Goal: Find specific page/section: Find specific page/section

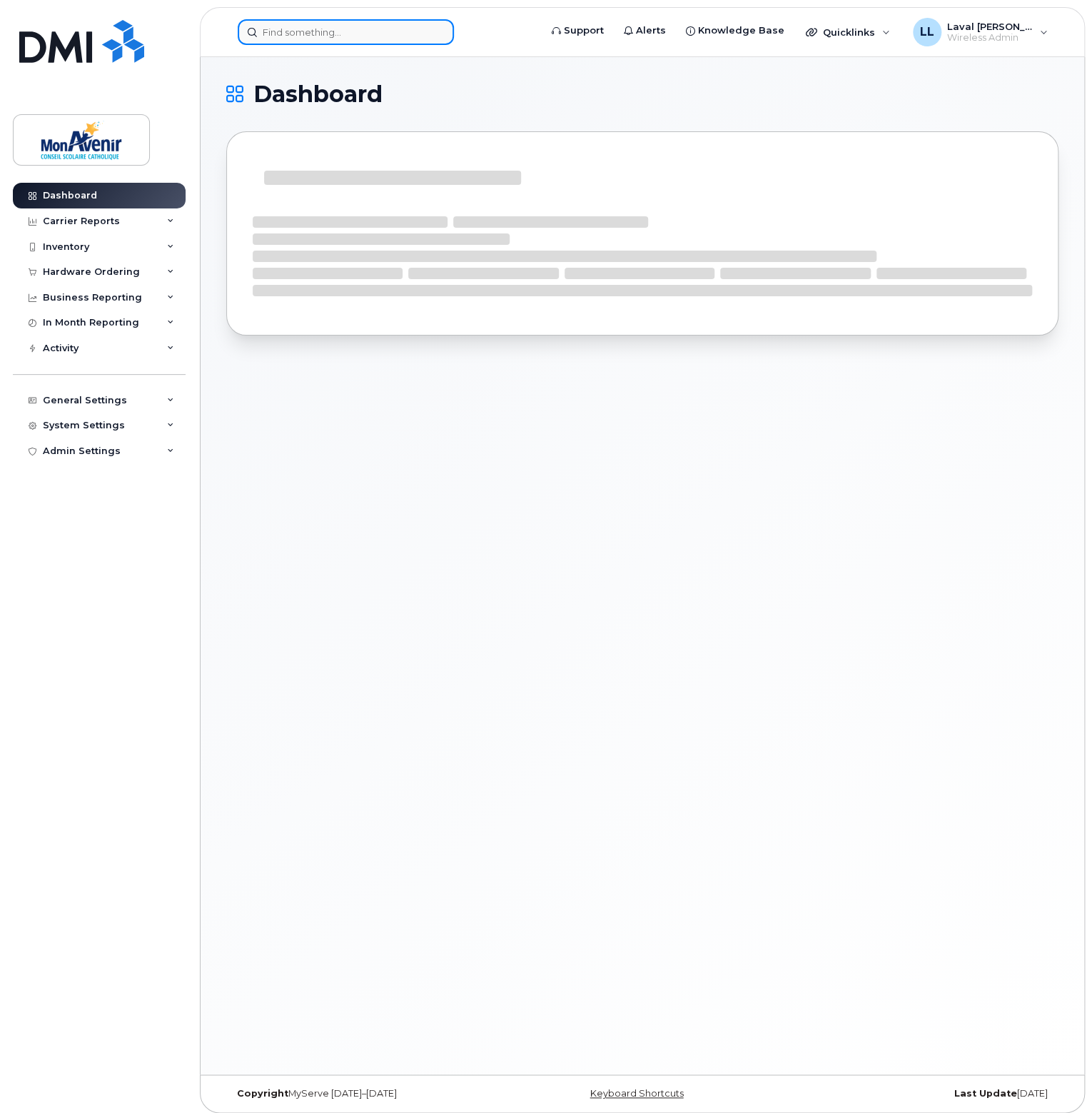
click at [291, 33] on input at bounding box center [346, 32] width 217 height 25
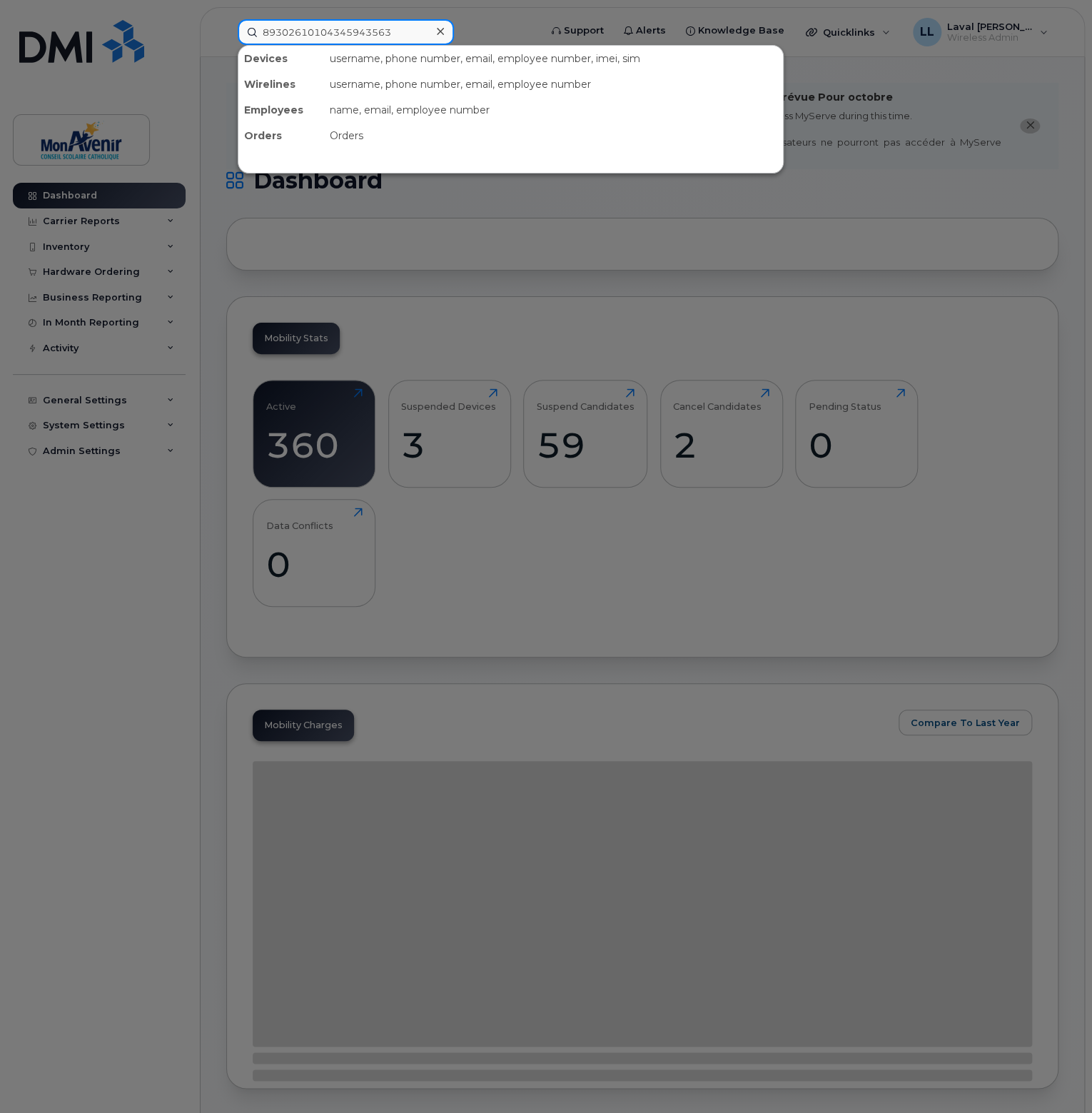
type input "89302610104345943563"
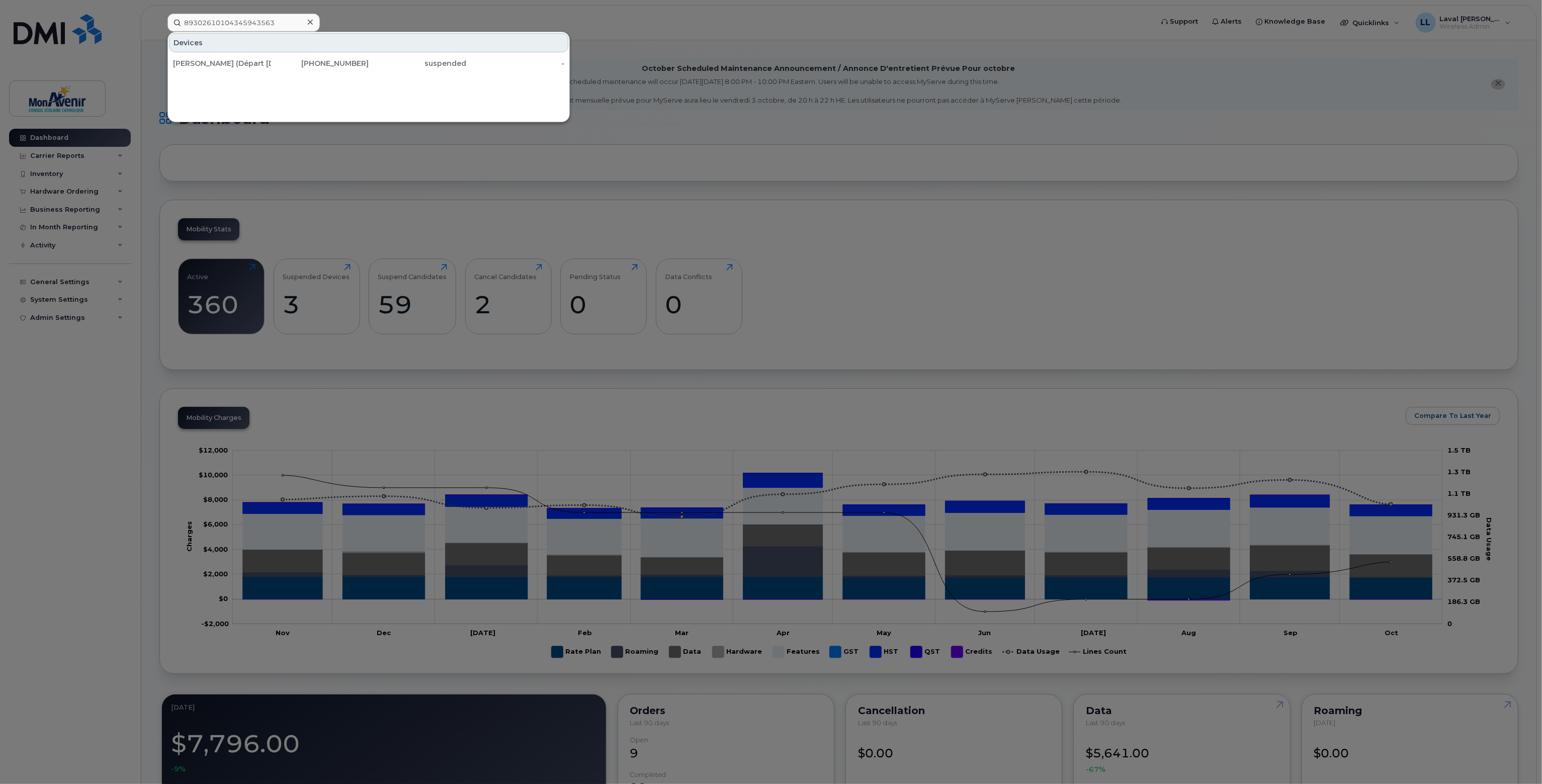
click at [310, 20] on icon at bounding box center [310, 22] width 5 height 8
click at [283, 23] on input at bounding box center [244, 23] width 153 height 18
paste input "89302610203079331183"
drag, startPoint x: 277, startPoint y: 23, endPoint x: 450, endPoint y: 40, distance: 173.8
click at [438, 32] on div "89302610203079331183jjjjjjjjjjjjjjjjjjjjjjjjjjjjjjjjjjjjjjjjjjjjjjjjjjjjjjjjjj …" at bounding box center [657, 23] width 979 height 18
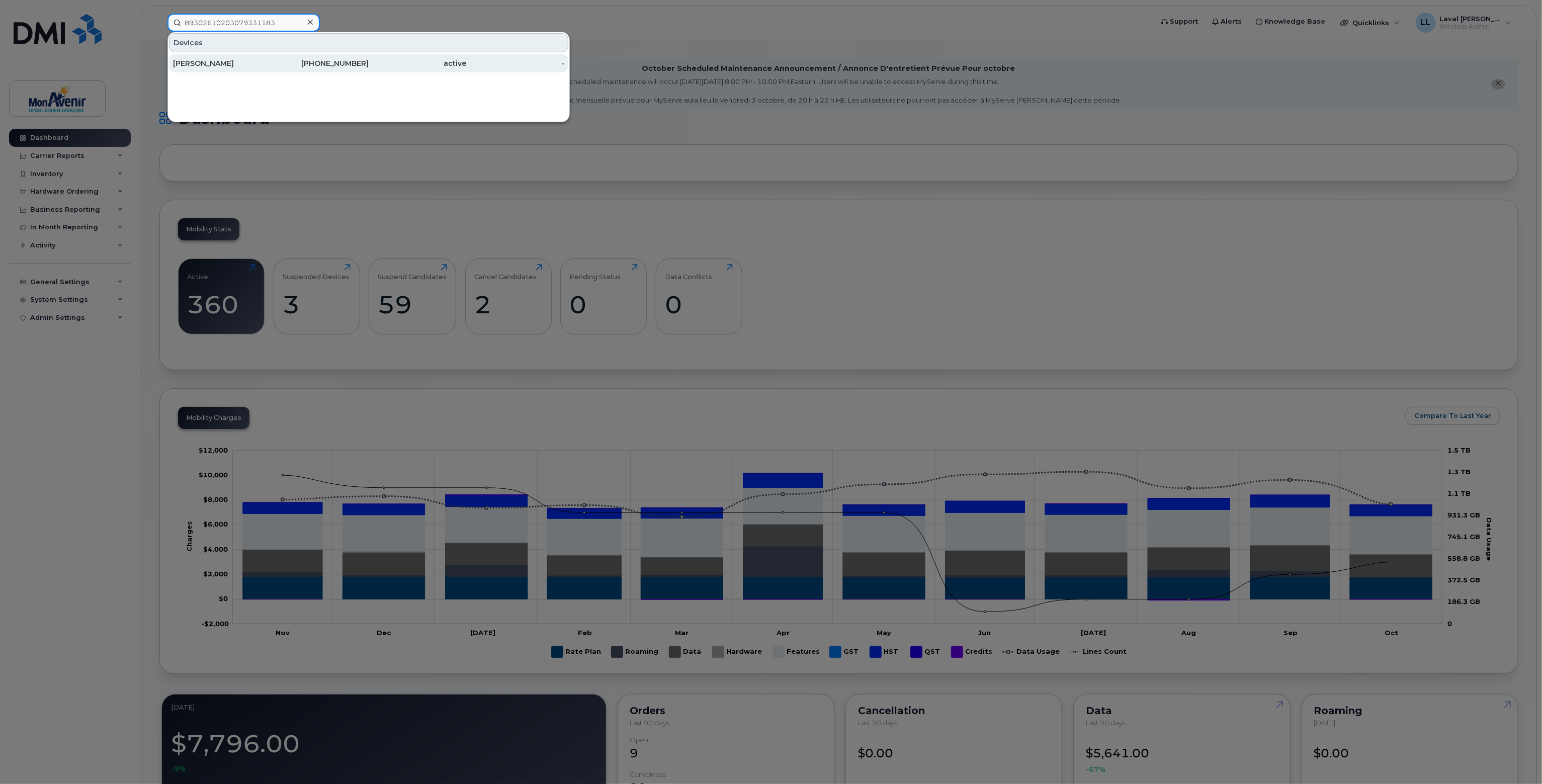
type input "89302610203079331183"
click at [245, 62] on div "Tracy Ayotte Irwin" at bounding box center [222, 63] width 98 height 10
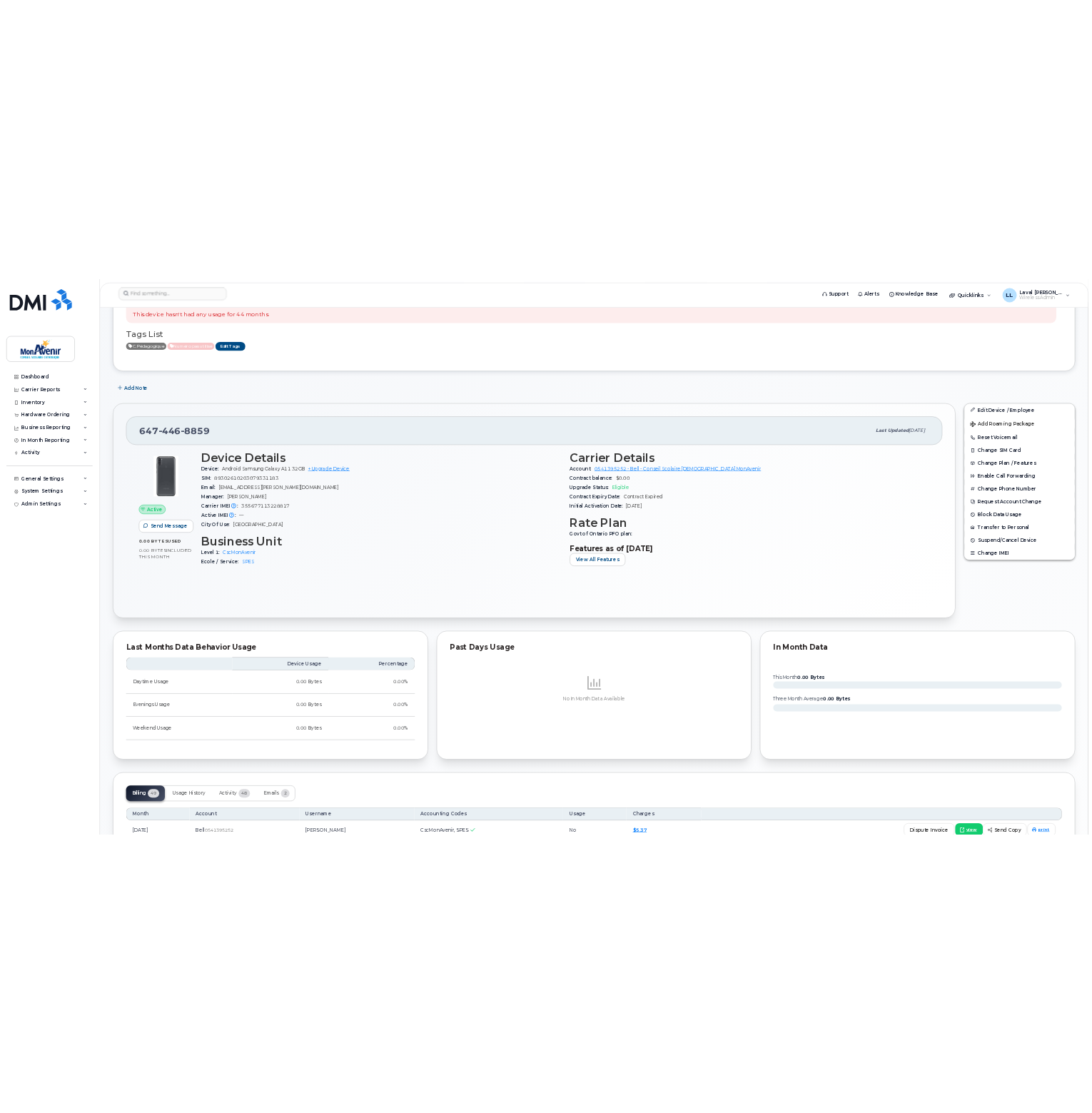
scroll to position [71, 0]
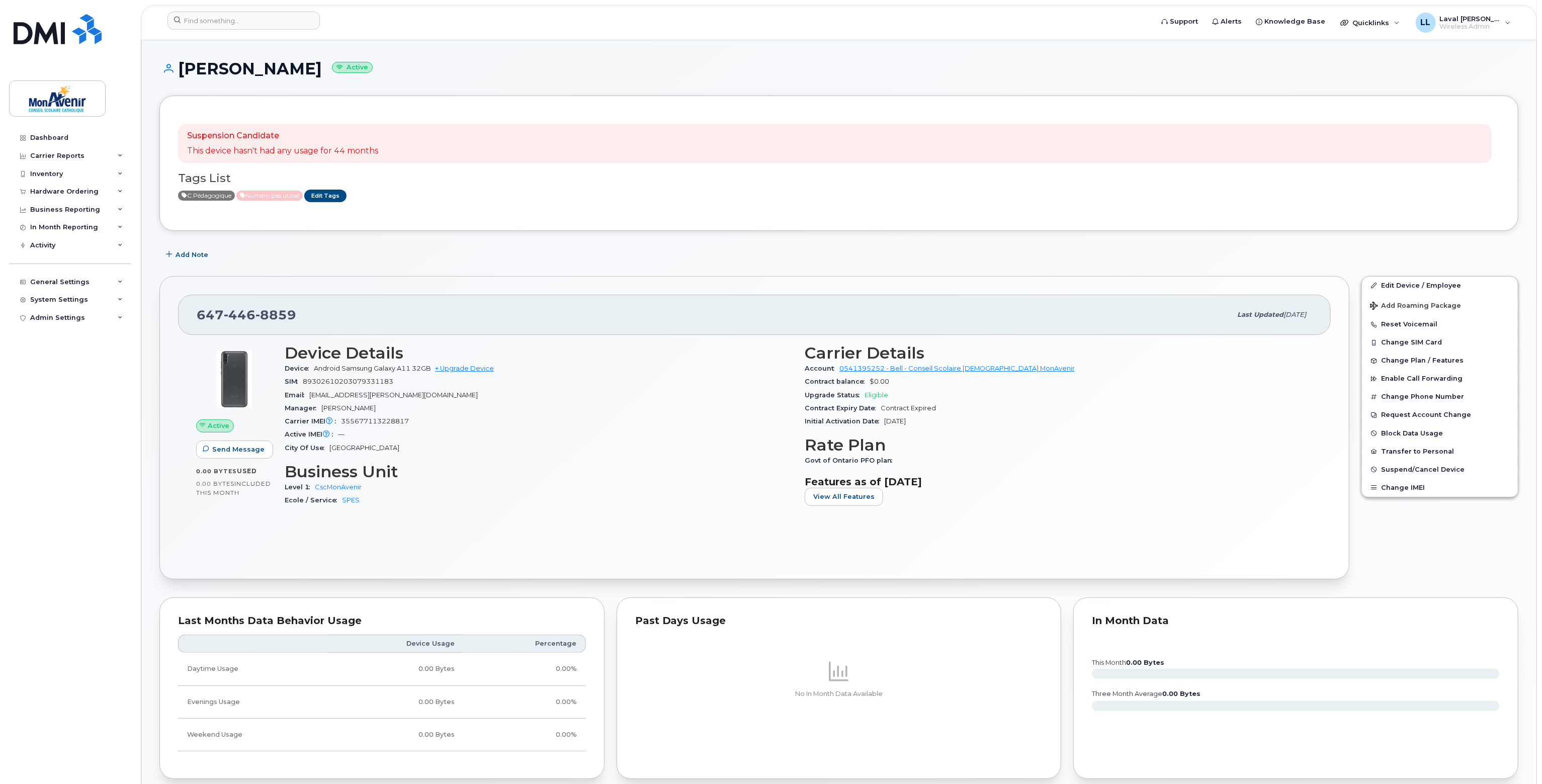
click at [889, 154] on div "Suspension Candidate This device hasn't had any usage for 44 months" at bounding box center [834, 144] width 1314 height 39
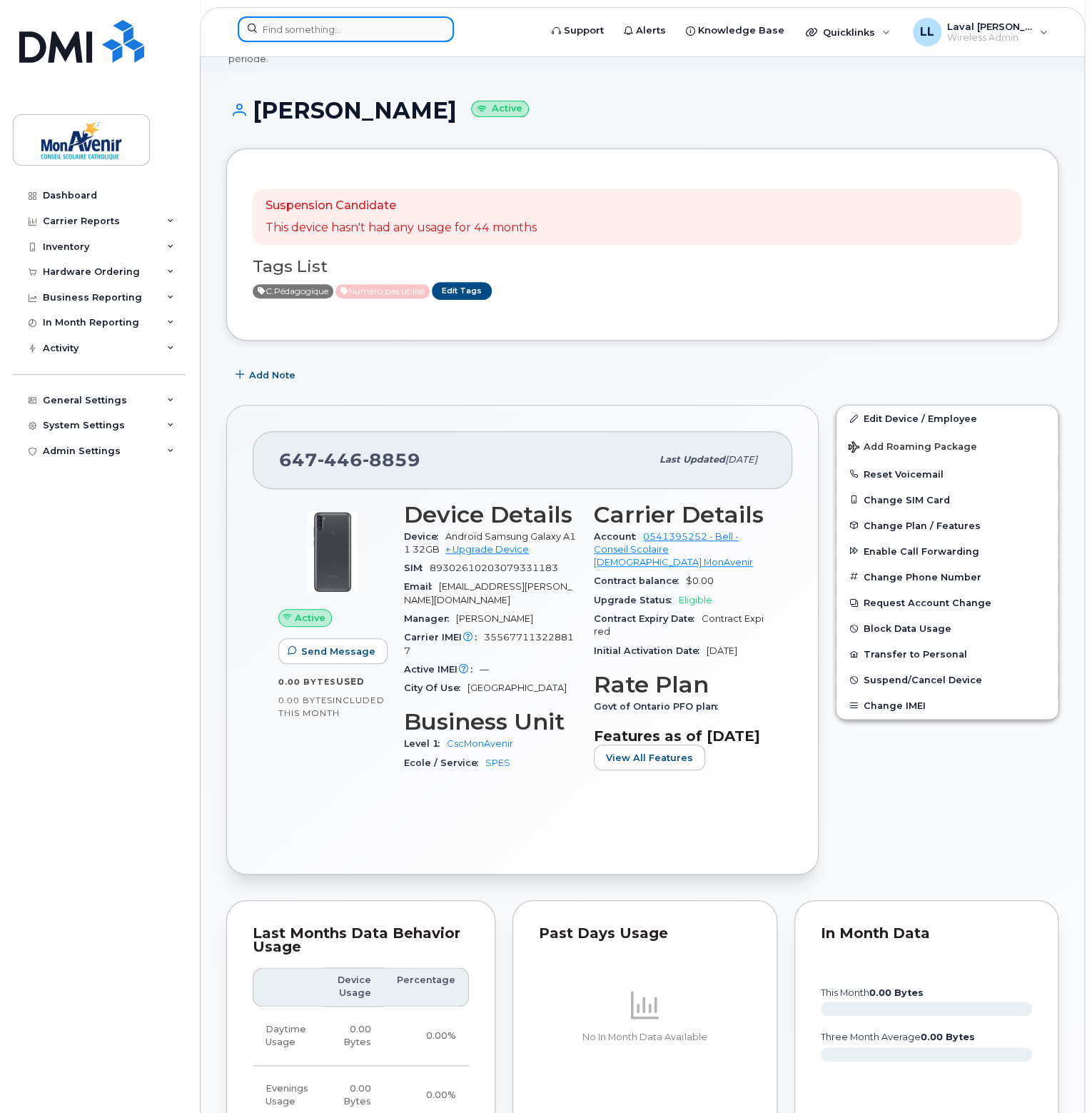
click at [376, 31] on input at bounding box center [346, 29] width 217 height 25
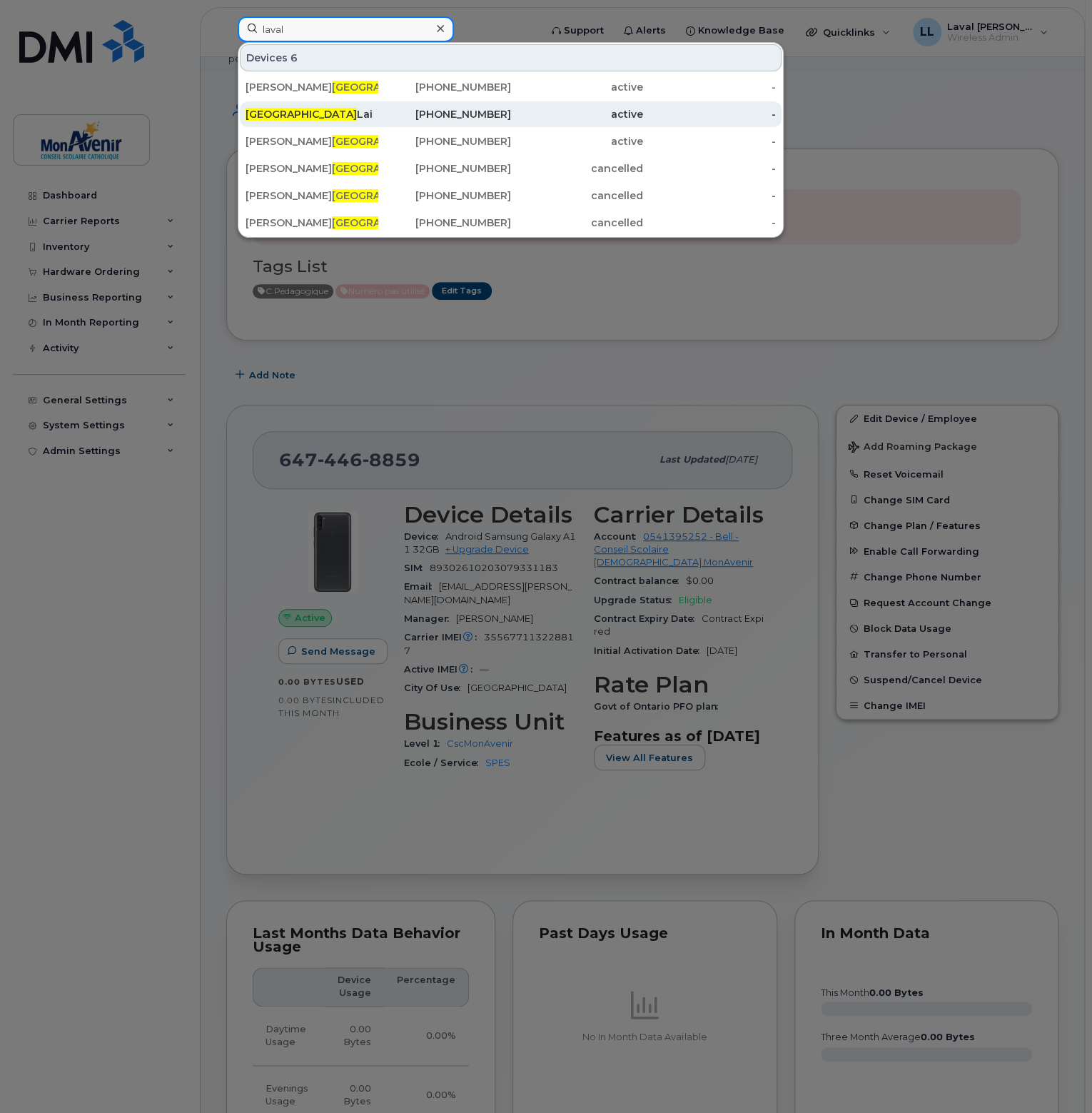
type input "laval"
click at [283, 109] on div "Laval Lai" at bounding box center [312, 114] width 133 height 14
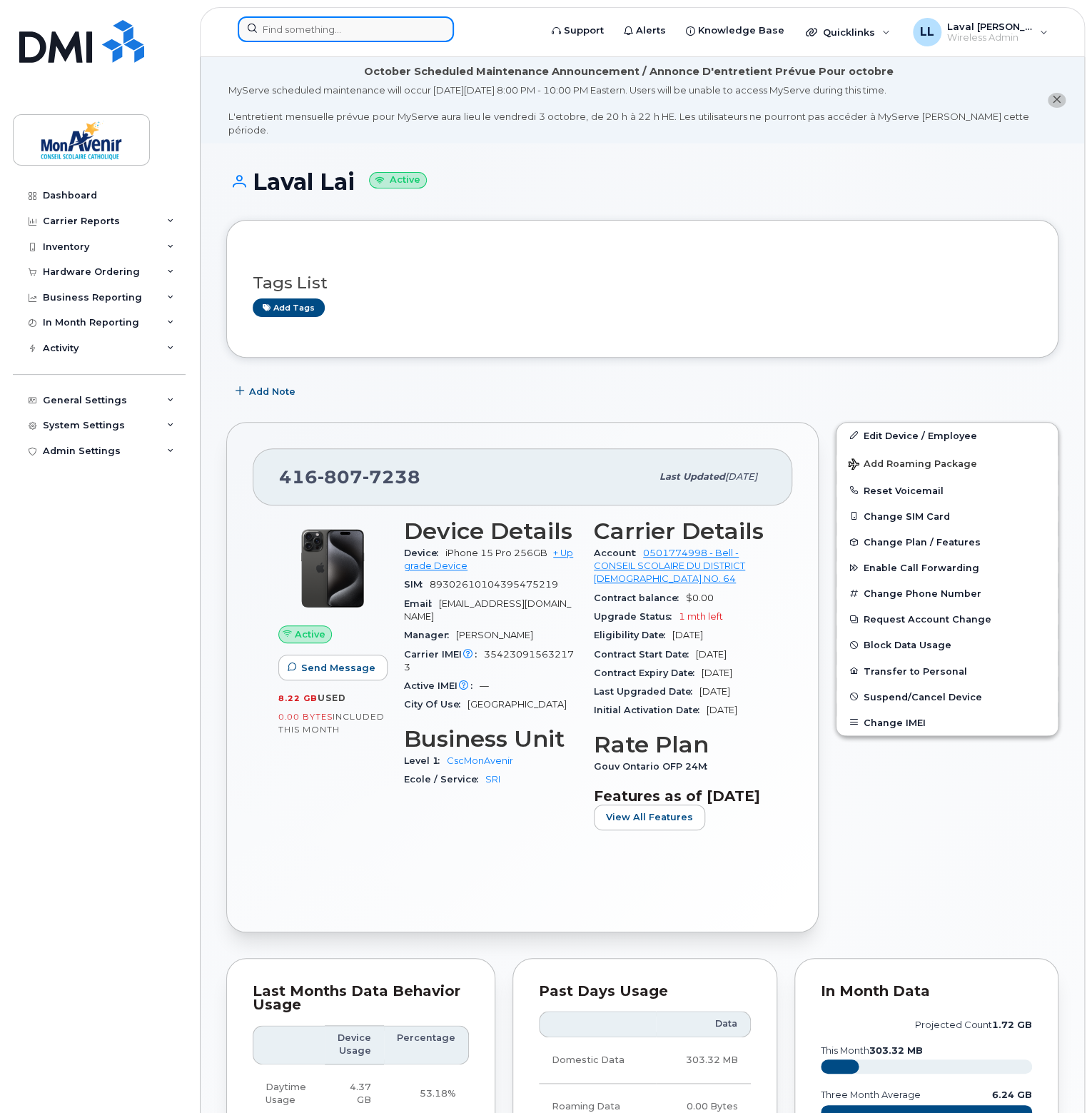
click at [373, 37] on input at bounding box center [346, 29] width 217 height 25
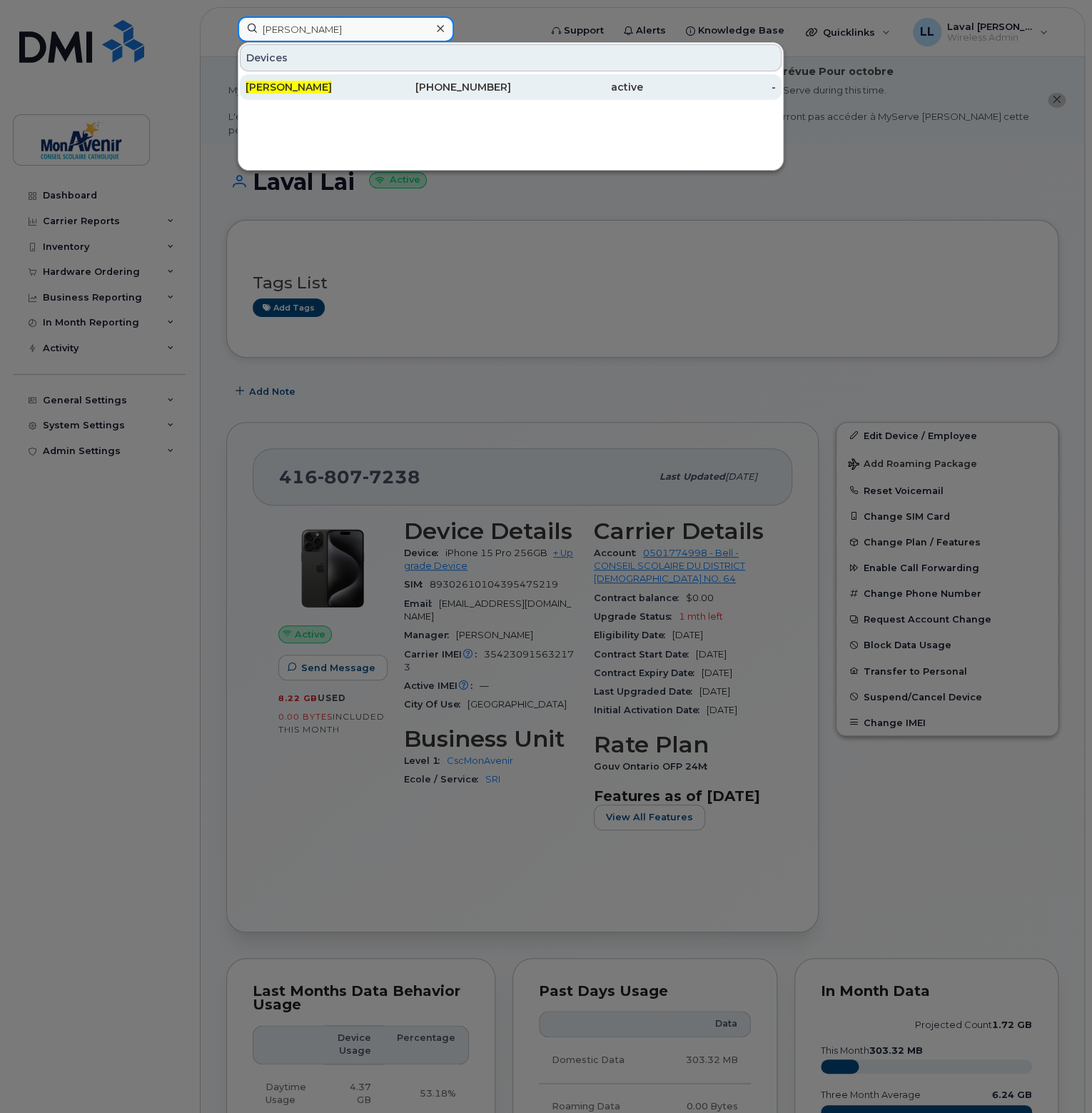
type input "patrick liu"
click at [248, 85] on span "Patrick Liu" at bounding box center [289, 87] width 87 height 13
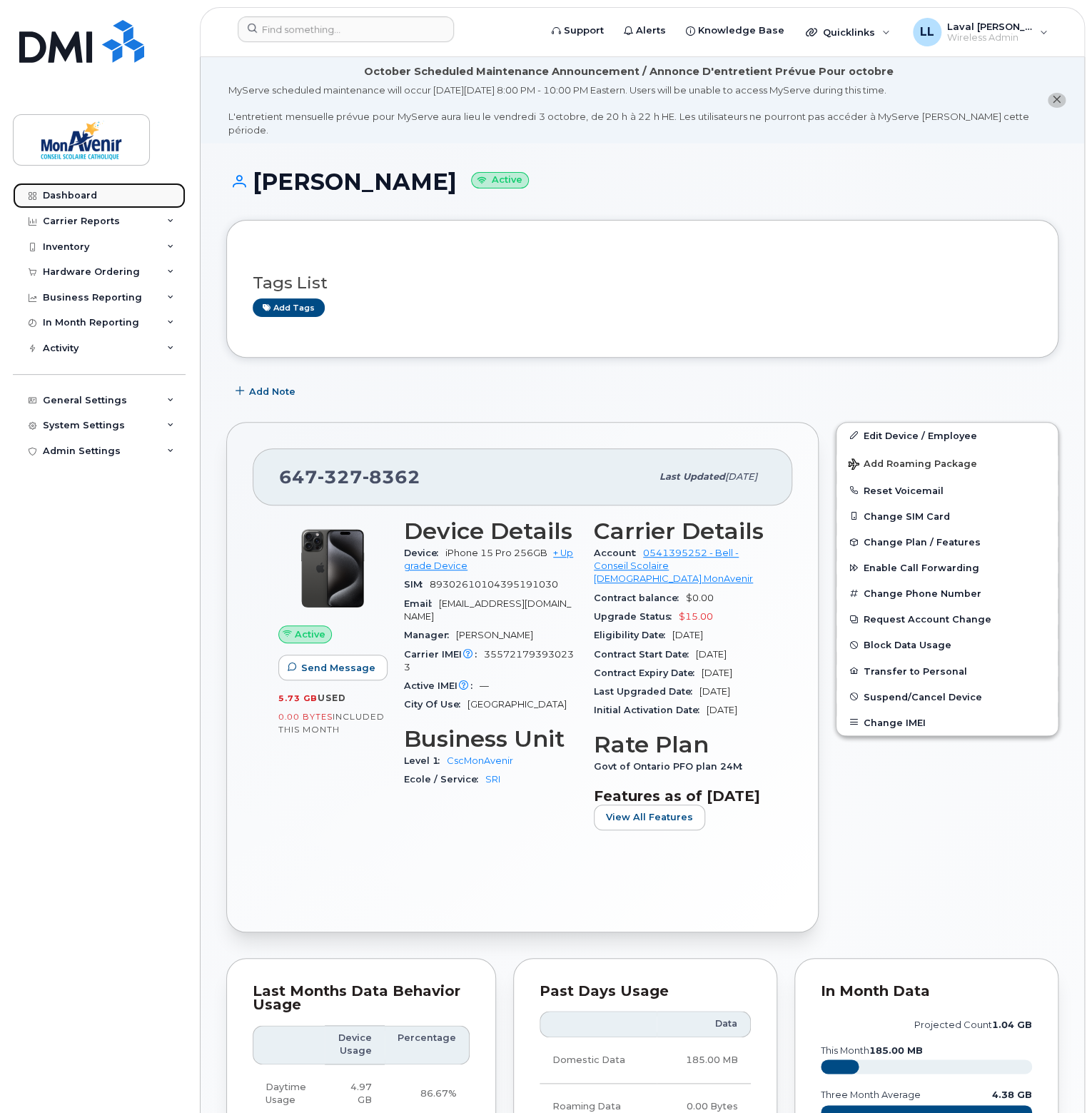
click at [65, 199] on div "Dashboard" at bounding box center [70, 195] width 54 height 11
click at [71, 270] on div "Hardware Ordering" at bounding box center [91, 271] width 97 height 11
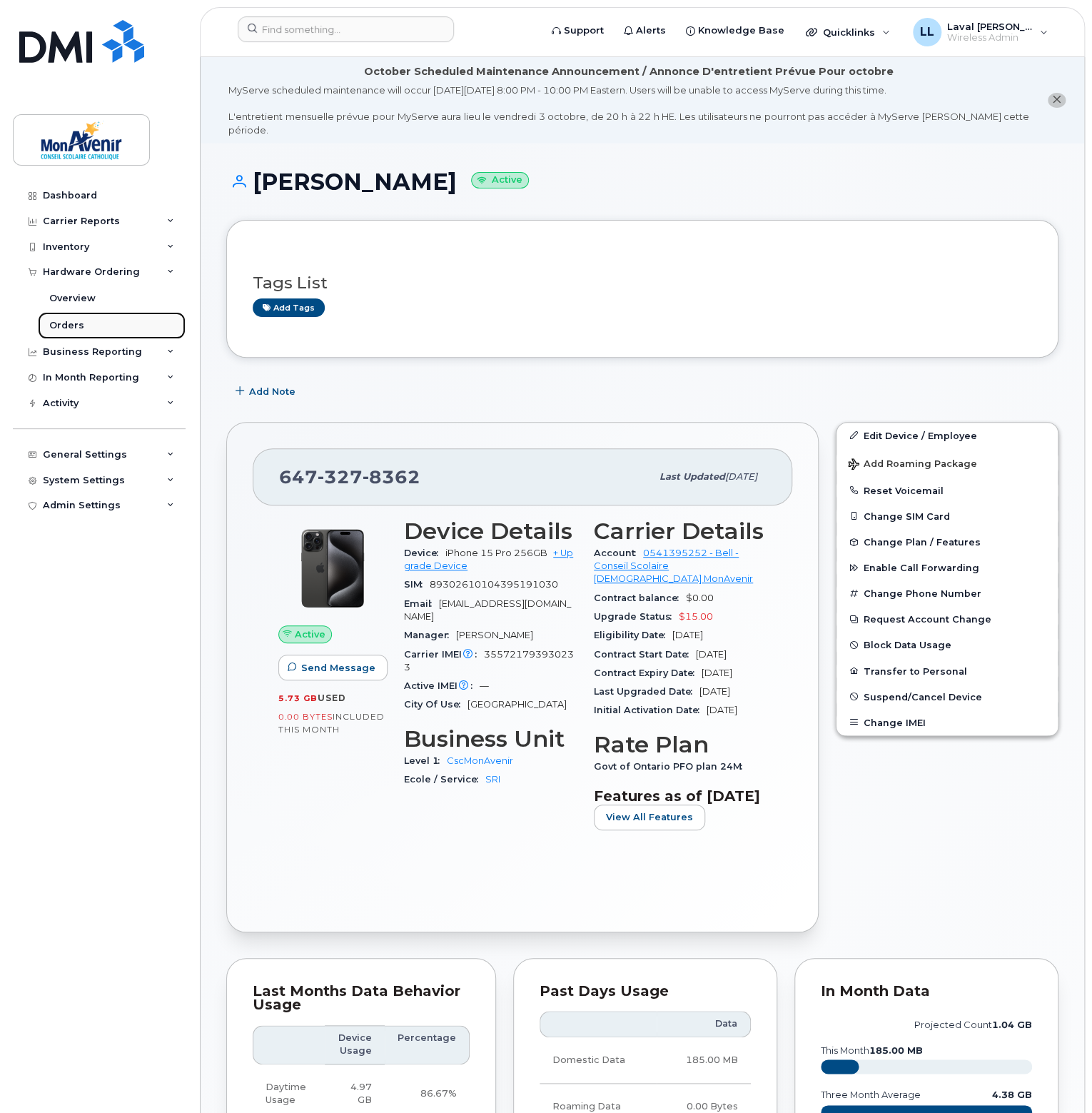
click at [75, 330] on div "Orders" at bounding box center [66, 325] width 35 height 13
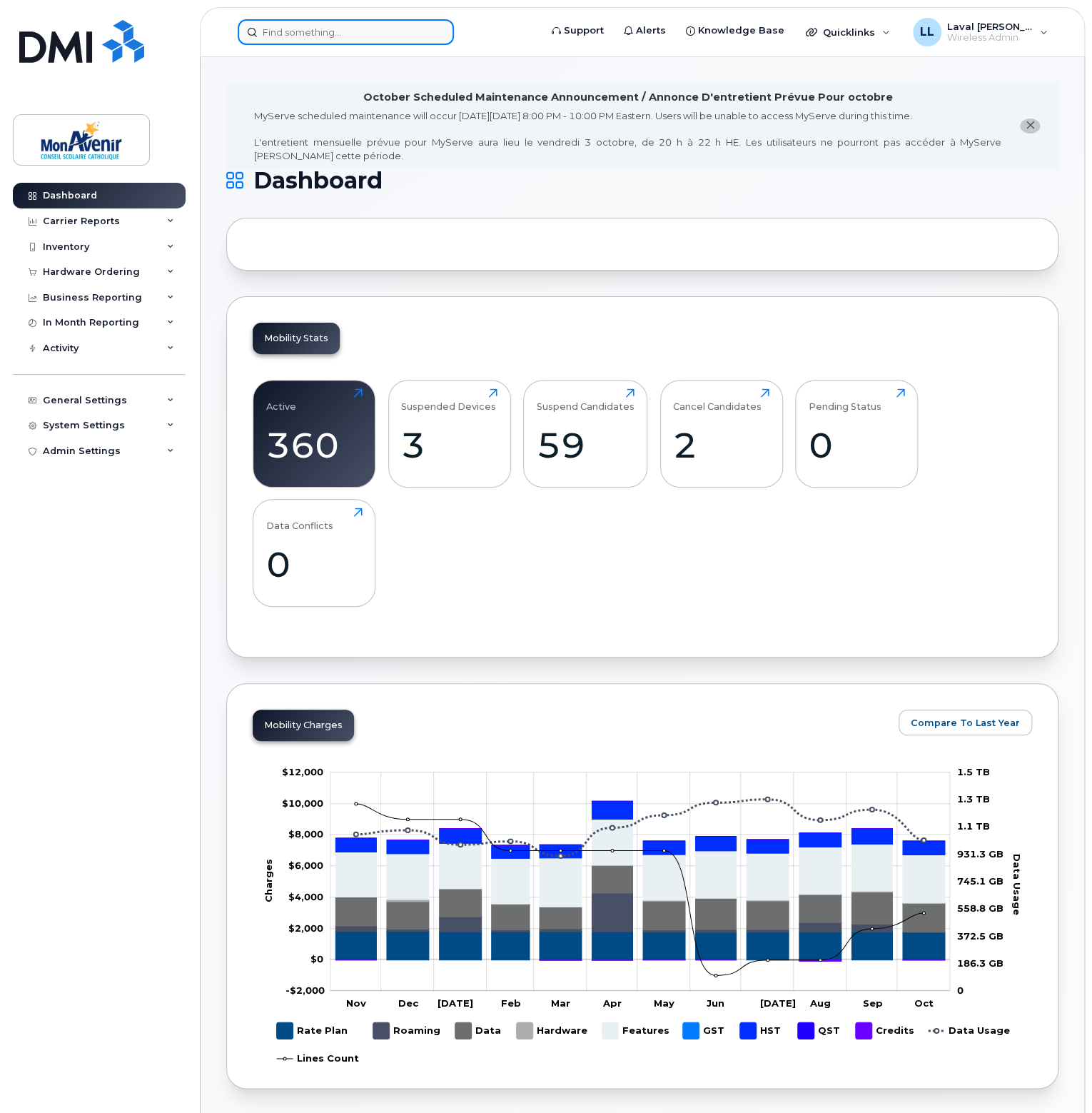
click at [293, 24] on input at bounding box center [346, 32] width 217 height 25
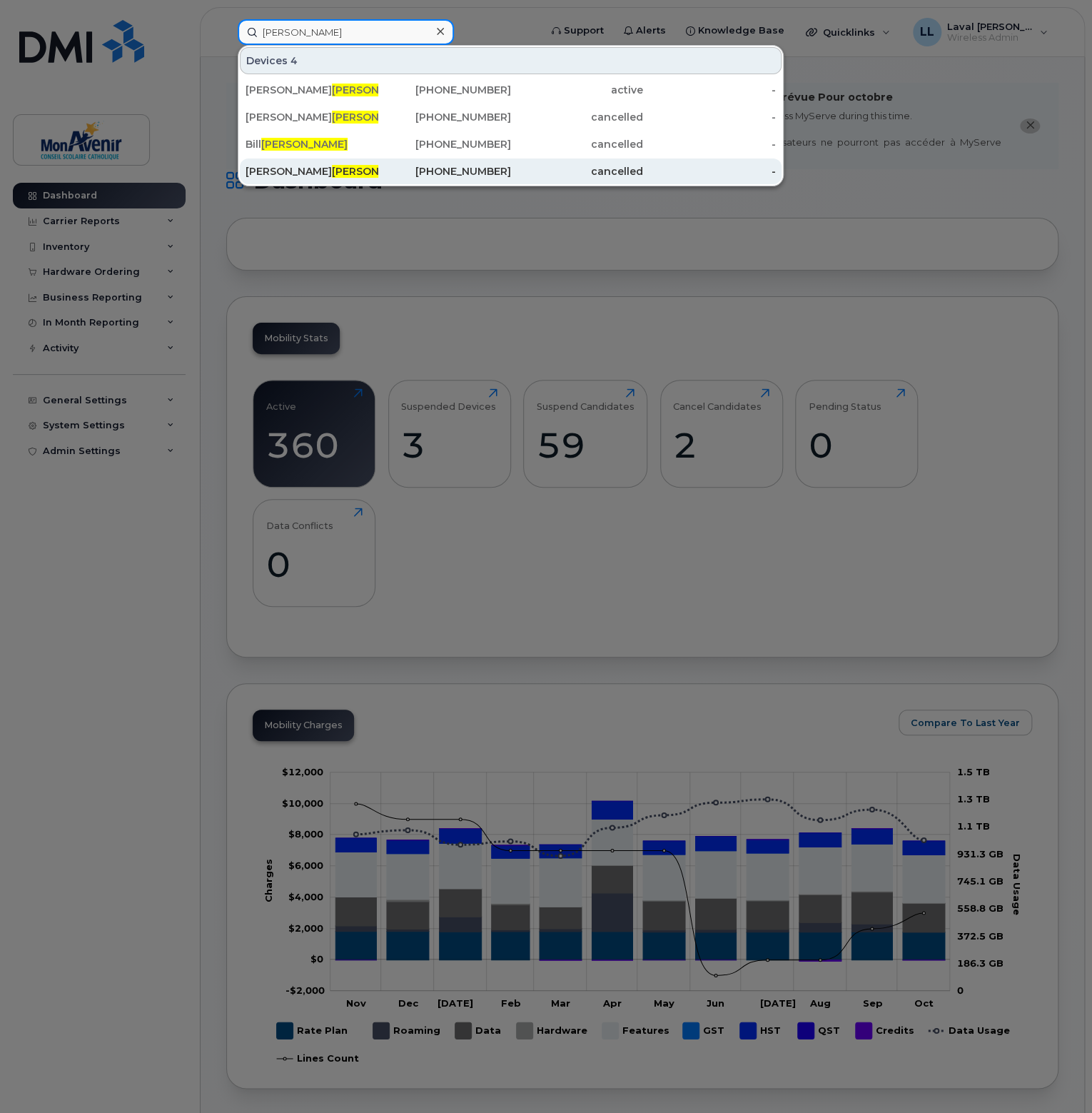
type input "langlois"
click at [286, 178] on div "Jean-philippe Langlois (CP)" at bounding box center [312, 172] width 133 height 25
